Goal: Task Accomplishment & Management: Manage account settings

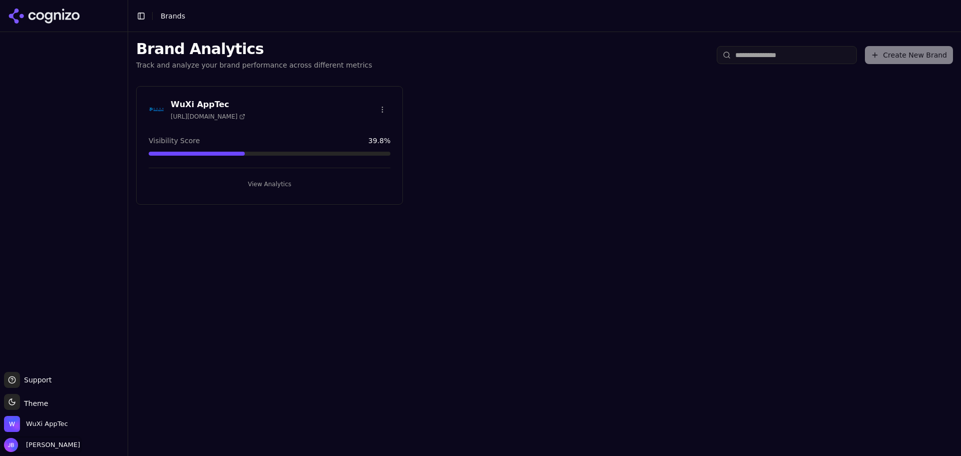
click at [34, 442] on span "[PERSON_NAME]" at bounding box center [51, 444] width 58 height 9
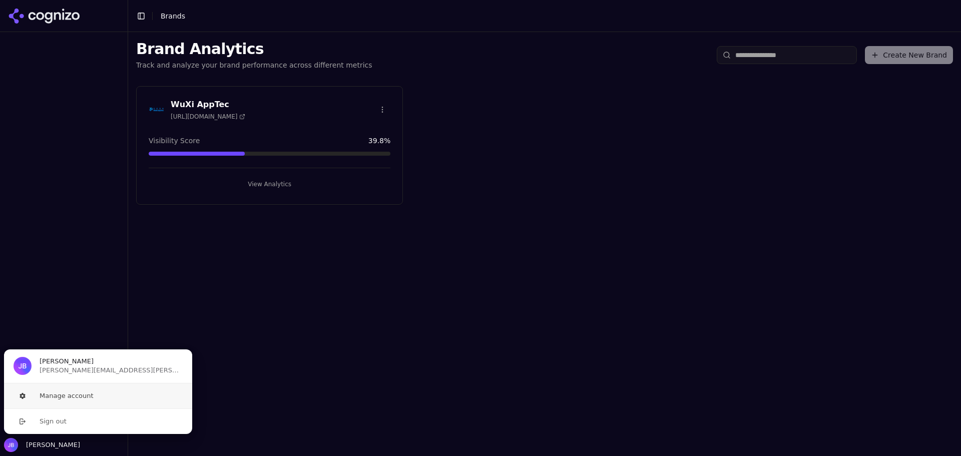
click at [72, 399] on button "Manage account" at bounding box center [98, 395] width 189 height 25
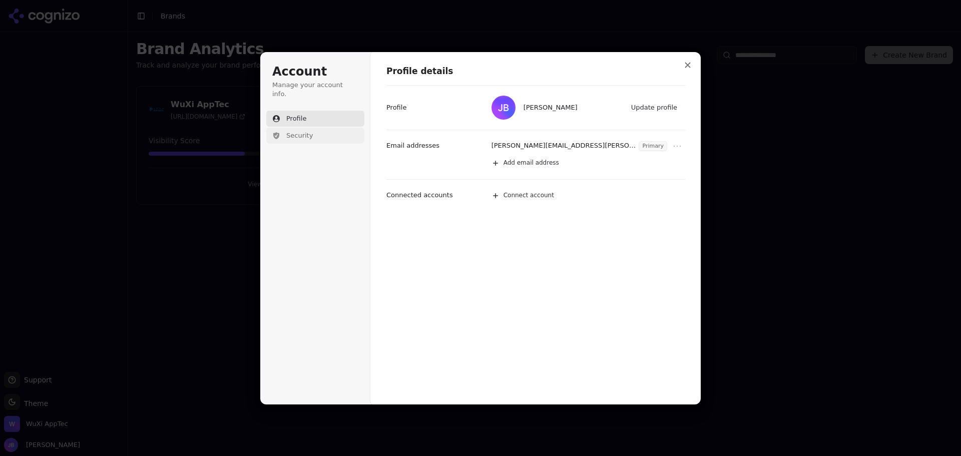
click at [328, 130] on button "Security" at bounding box center [315, 136] width 98 height 16
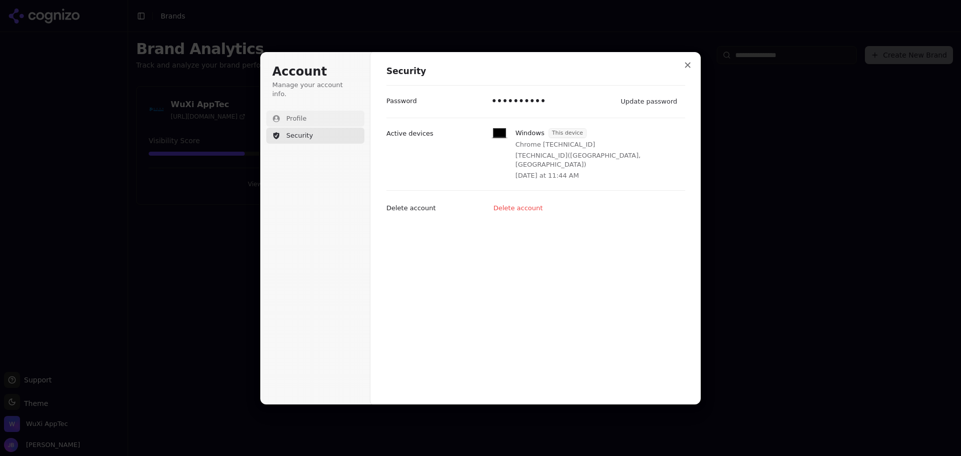
click at [330, 113] on button "Profile" at bounding box center [315, 119] width 98 height 16
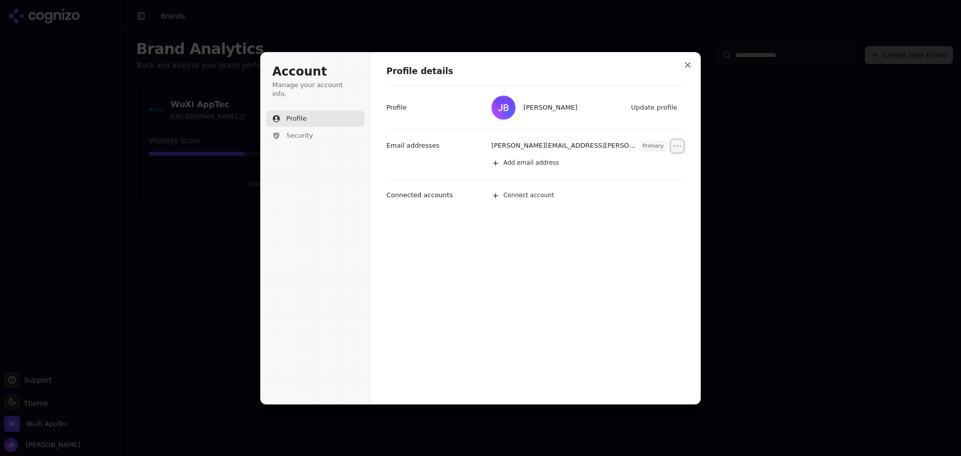
click at [679, 149] on icon "Open menu" at bounding box center [677, 146] width 10 height 10
click at [666, 266] on div "Profile details [PERSON_NAME] Update profile Profile [PERSON_NAME][EMAIL_ADDRES…" at bounding box center [535, 228] width 331 height 353
click at [682, 64] on button "Close modal" at bounding box center [687, 65] width 18 height 18
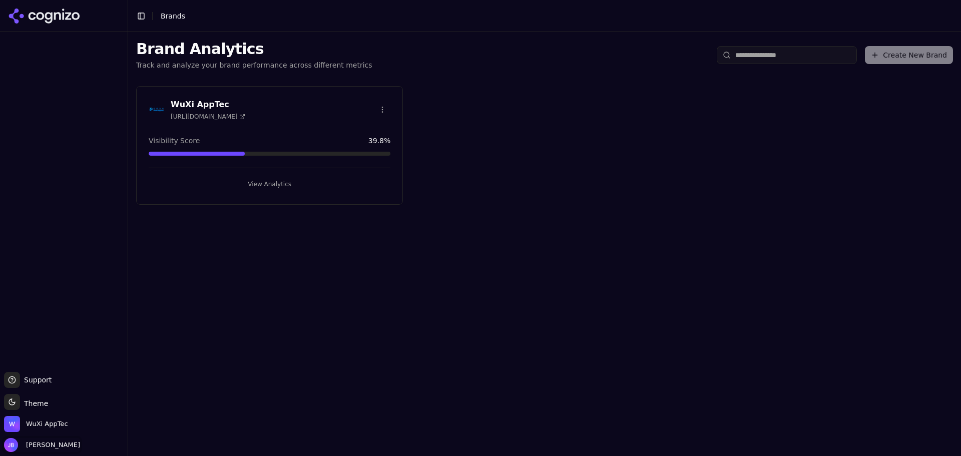
click at [48, 444] on span "[PERSON_NAME]" at bounding box center [51, 444] width 58 height 9
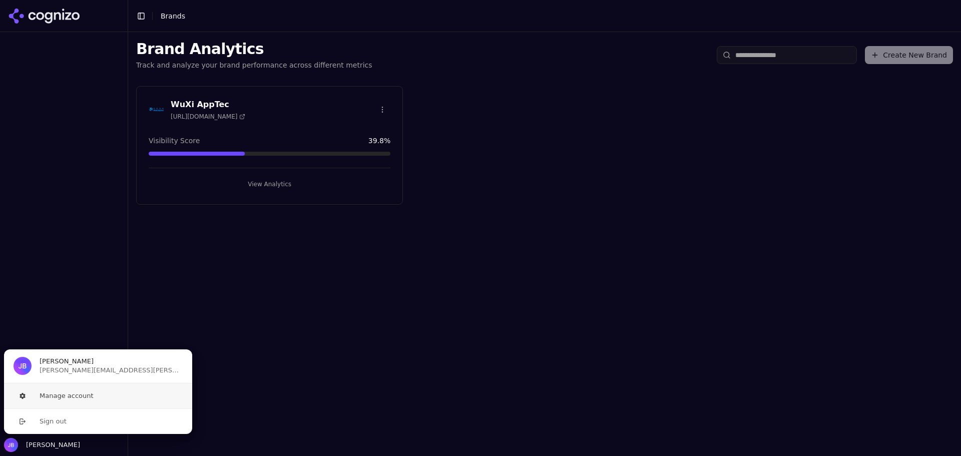
click at [64, 399] on button "Manage account" at bounding box center [98, 395] width 189 height 25
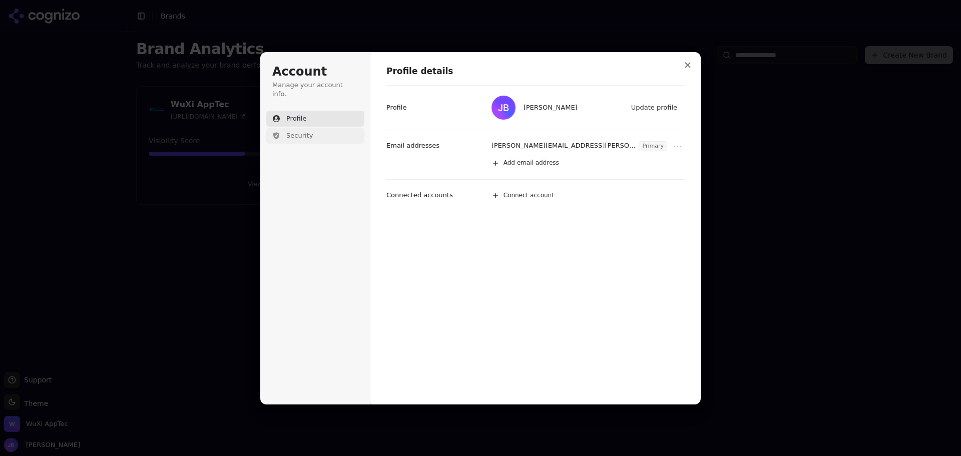
click at [315, 128] on button "Security" at bounding box center [315, 136] width 98 height 16
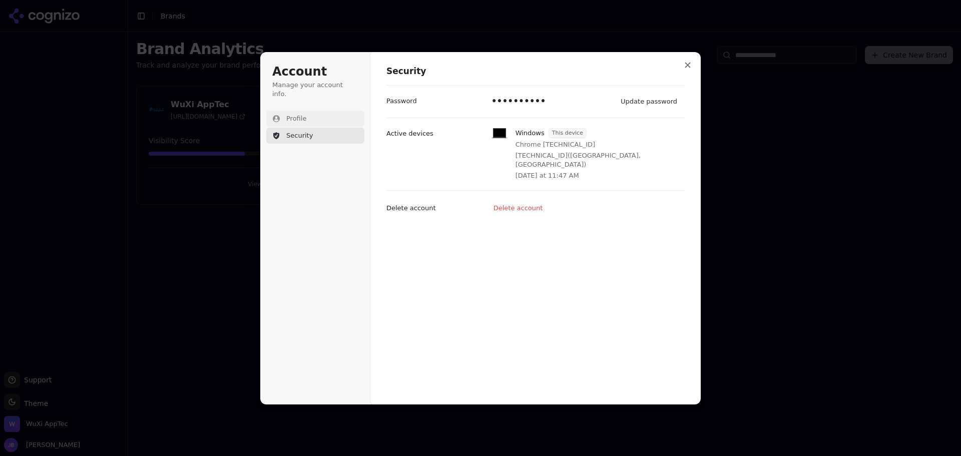
click at [320, 111] on button "Profile" at bounding box center [315, 119] width 98 height 16
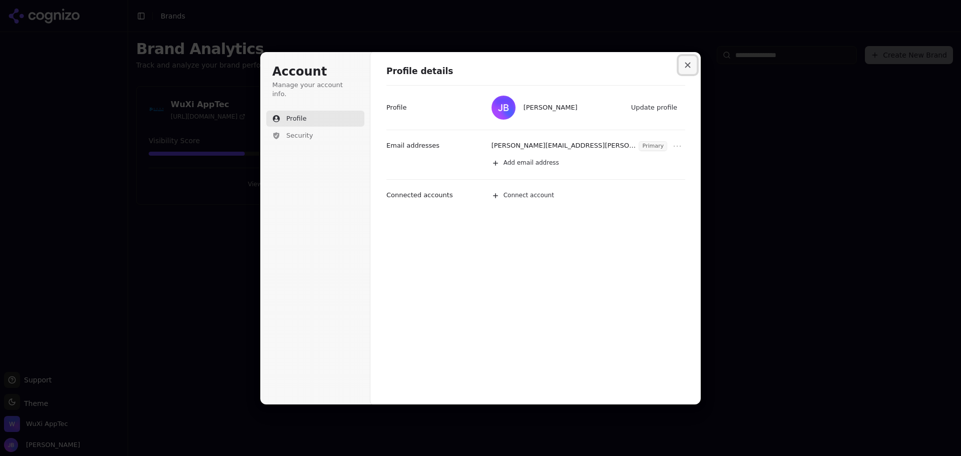
click at [688, 64] on icon "Close modal" at bounding box center [688, 65] width 6 height 6
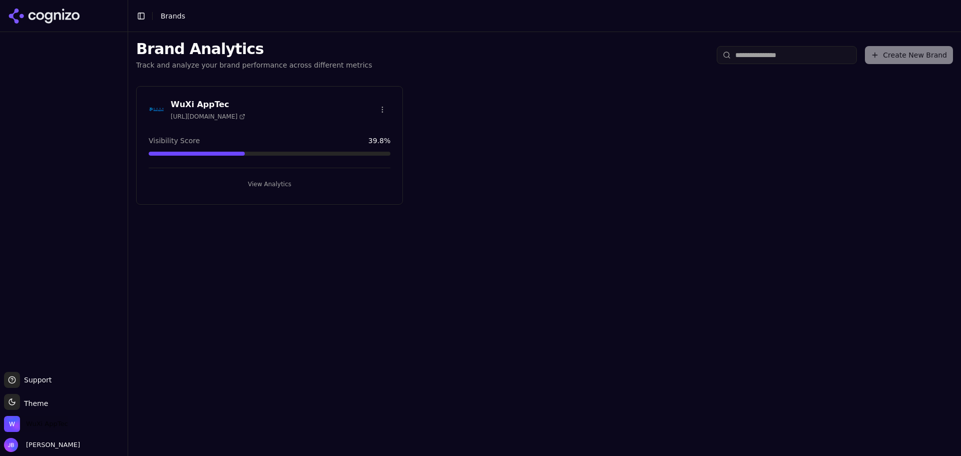
click at [31, 427] on span "WuXi AppTec" at bounding box center [47, 423] width 42 height 9
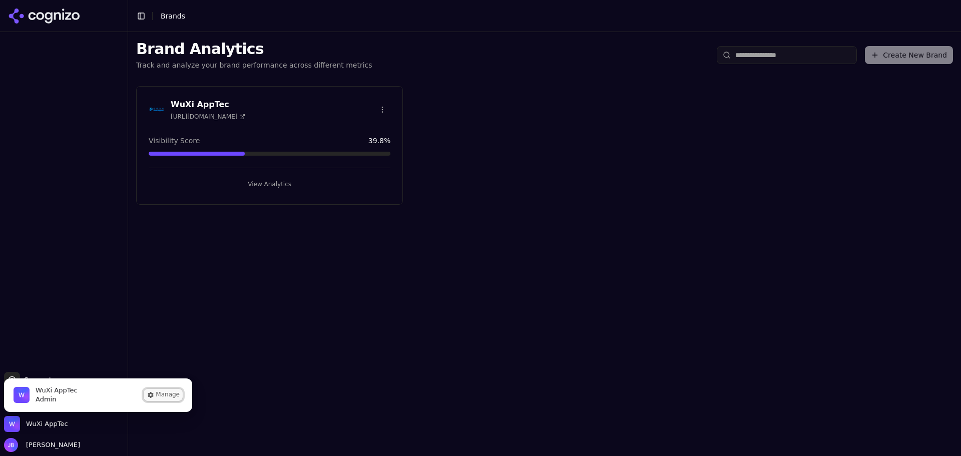
click at [171, 390] on button "Manage" at bounding box center [163, 395] width 39 height 12
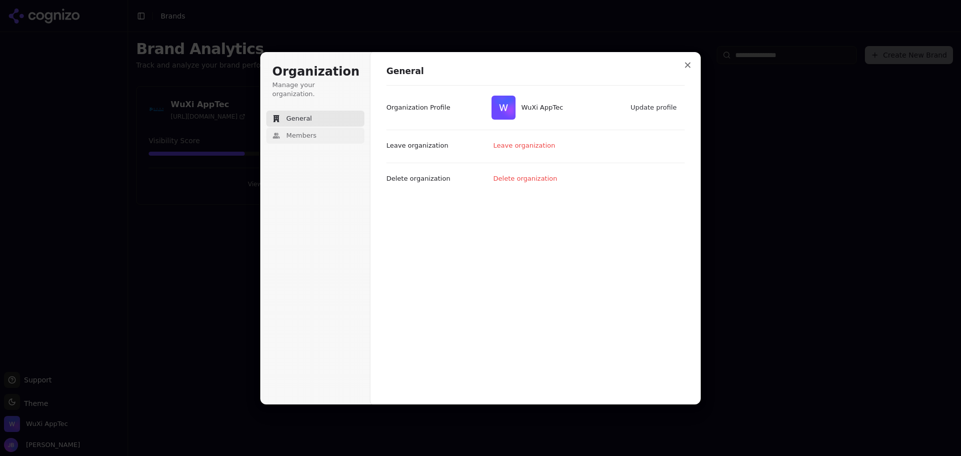
click at [320, 128] on button "Members" at bounding box center [315, 136] width 98 height 16
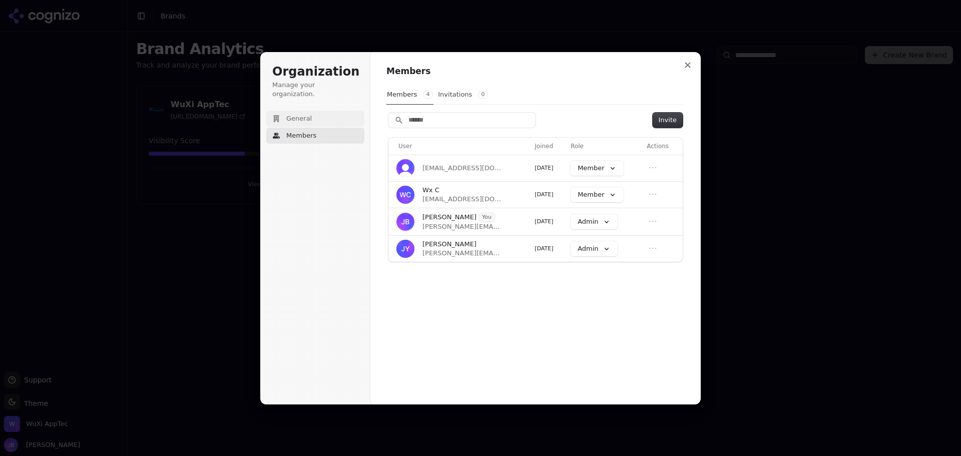
click at [317, 111] on button "General" at bounding box center [315, 119] width 98 height 16
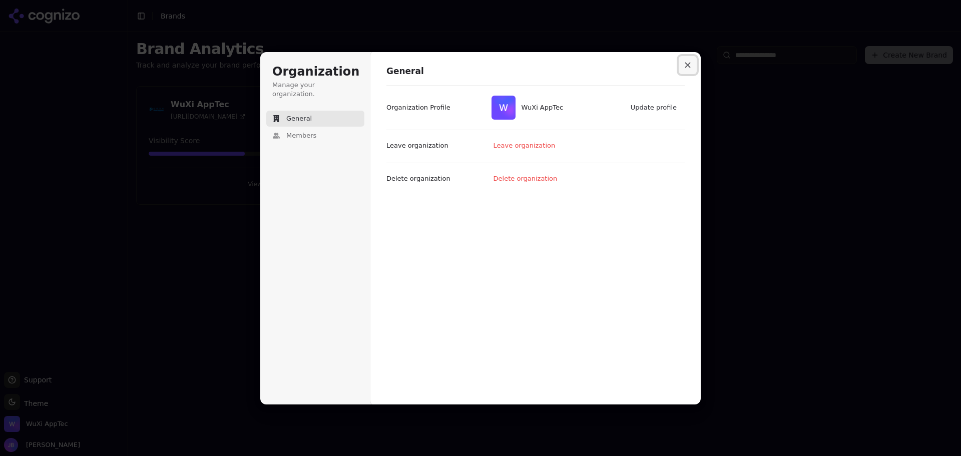
click at [688, 64] on icon "Close modal" at bounding box center [688, 65] width 6 height 6
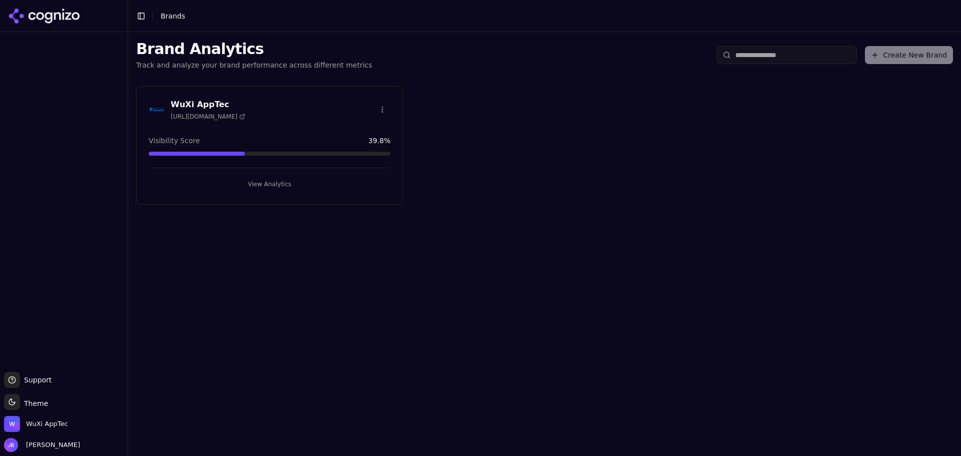
click at [296, 180] on button "View Analytics" at bounding box center [270, 184] width 242 height 16
